Goal: Information Seeking & Learning: Learn about a topic

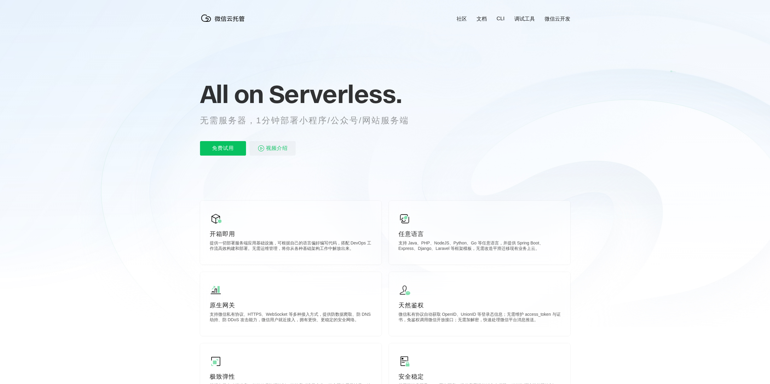
scroll to position [0, 1076]
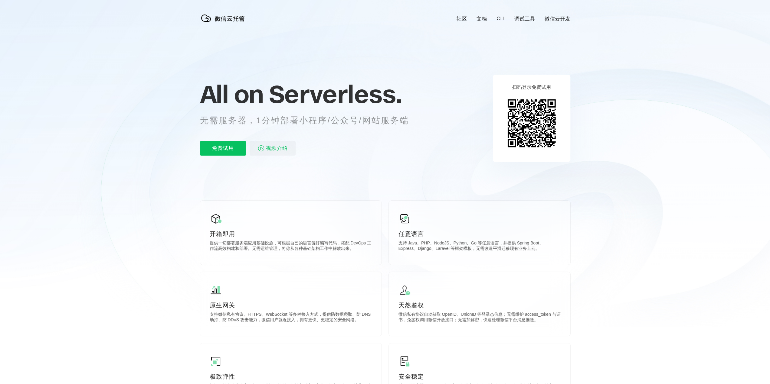
click at [352, 179] on icon at bounding box center [385, 163] width 581 height 327
click at [564, 19] on link "微信云开发" at bounding box center [558, 18] width 26 height 7
click at [281, 152] on span "视频介绍" at bounding box center [277, 148] width 22 height 15
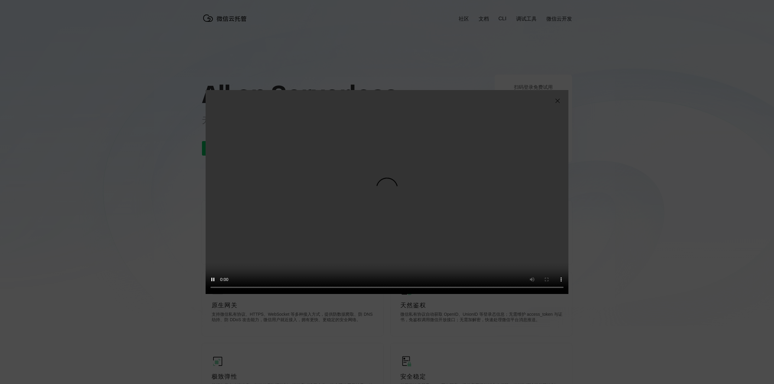
click at [556, 99] on img at bounding box center [557, 100] width 7 height 7
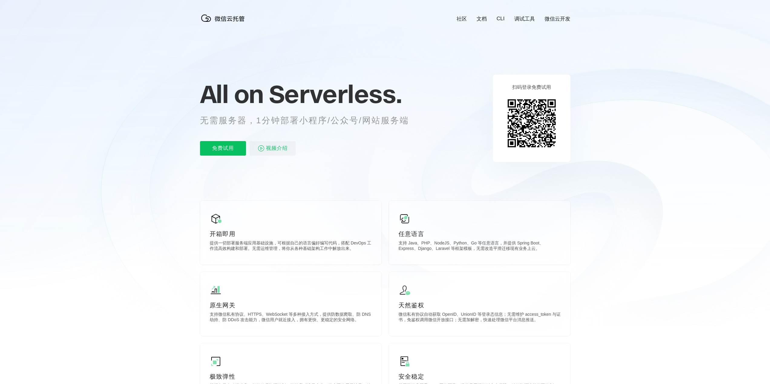
click at [557, 22] on link "微信云开发" at bounding box center [558, 18] width 26 height 7
